Goal: Task Accomplishment & Management: Manage account settings

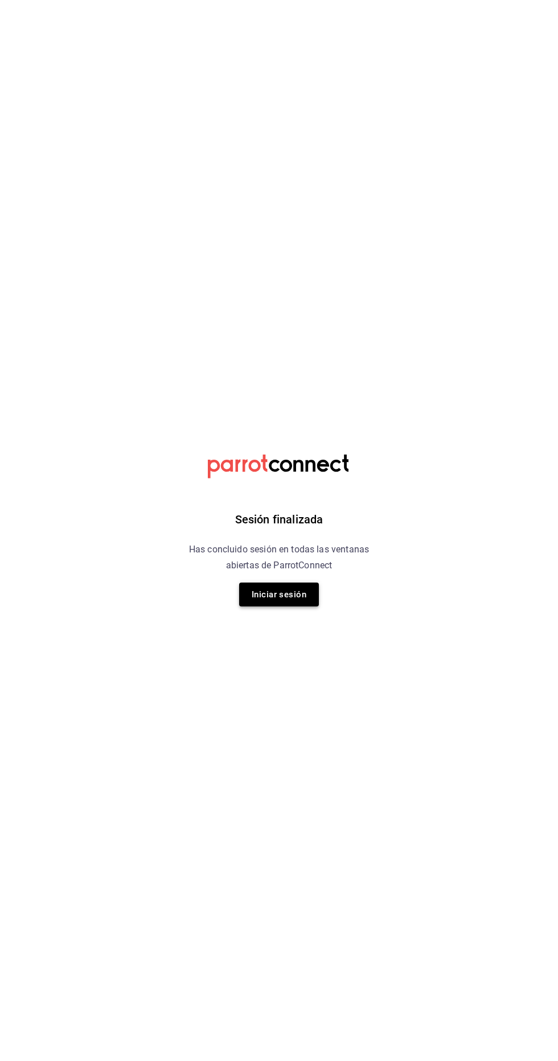
click at [289, 595] on button "Iniciar sesión" at bounding box center [279, 595] width 80 height 24
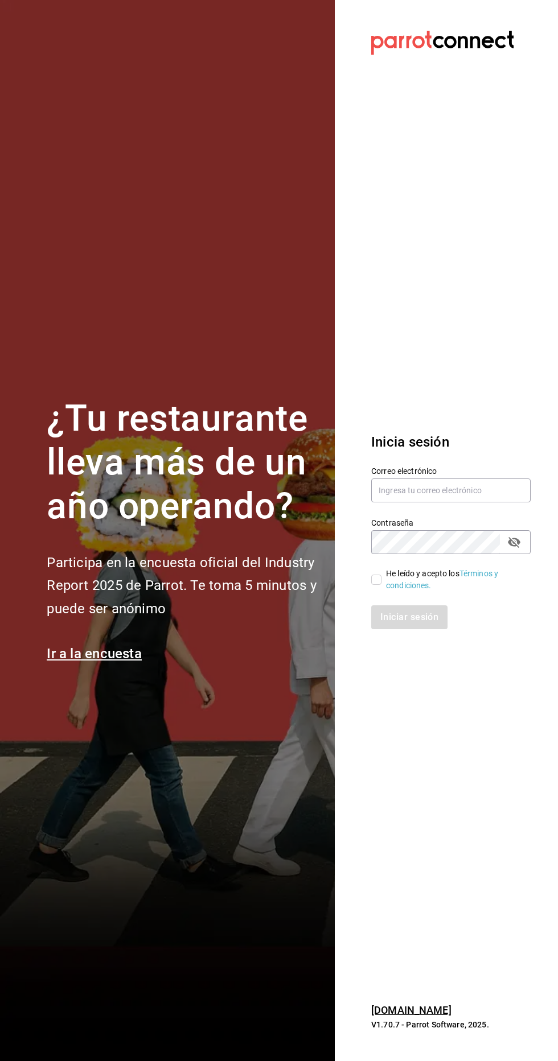
scroll to position [1, 0]
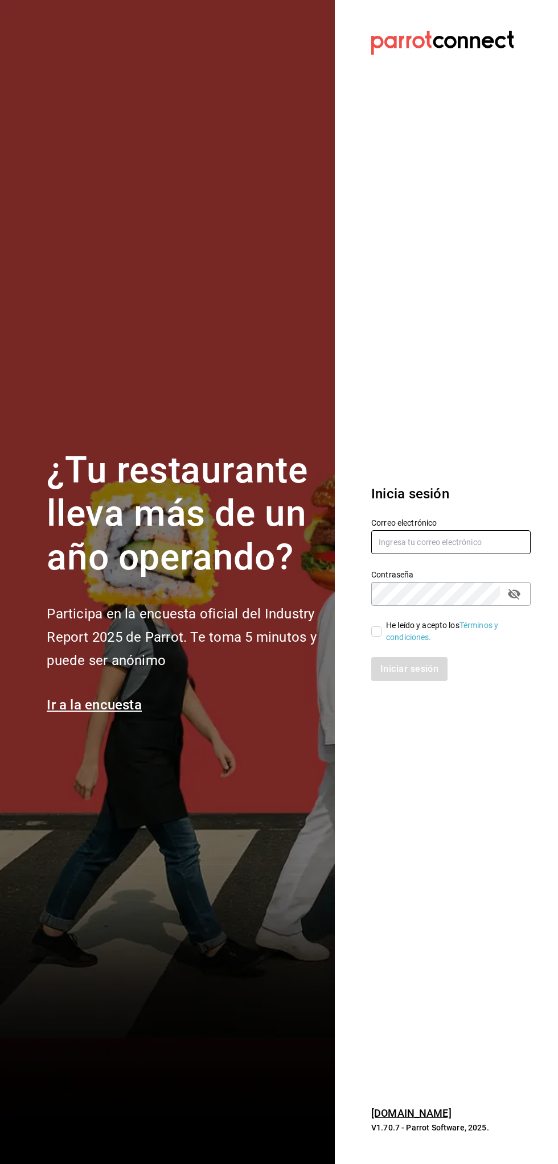
click at [460, 539] on input "text" at bounding box center [450, 542] width 159 height 24
type input "ruelas150@outlook.com"
click at [416, 661] on div "Iniciar sesión" at bounding box center [450, 669] width 159 height 24
click at [399, 637] on link "Términos y condiciones." at bounding box center [442, 631] width 112 height 21
click at [376, 629] on input "He leído y acepto los Términos y condiciones." at bounding box center [376, 631] width 10 height 10
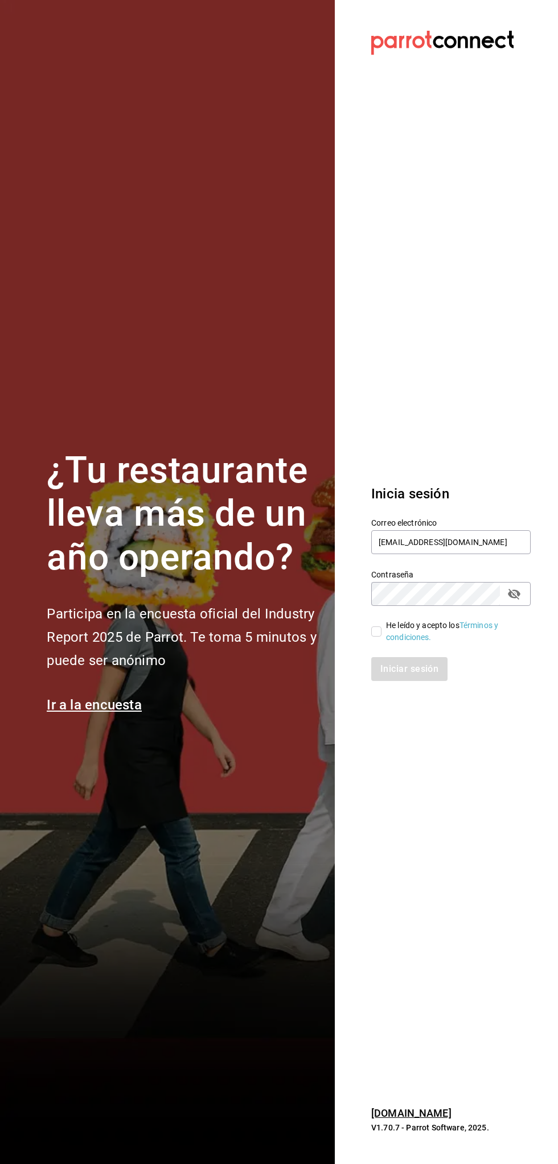
checkbox input "true"
click at [402, 669] on button "Iniciar sesión" at bounding box center [409, 669] width 77 height 24
